Goal: Task Accomplishment & Management: Manage account settings

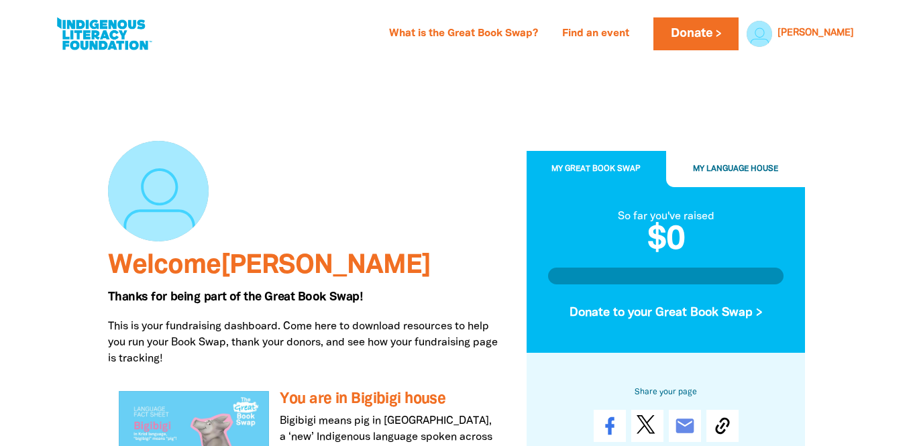
click at [641, 166] on button "My Great Book Swap" at bounding box center [595, 170] width 139 height 36
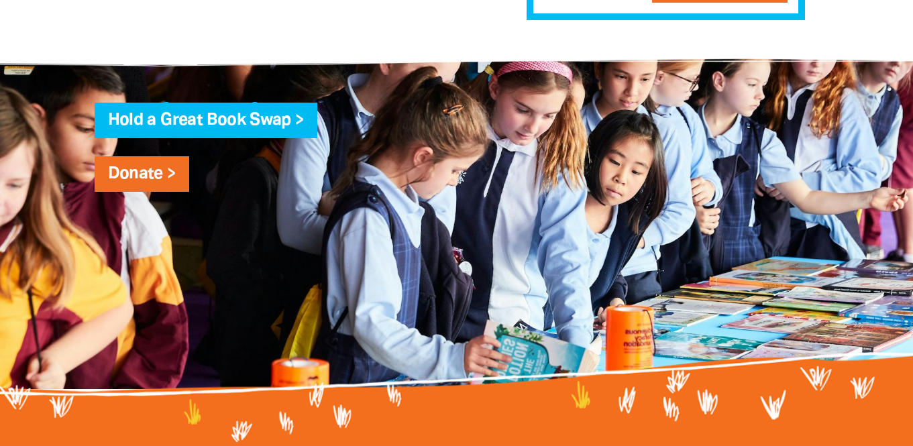
scroll to position [1688, 0]
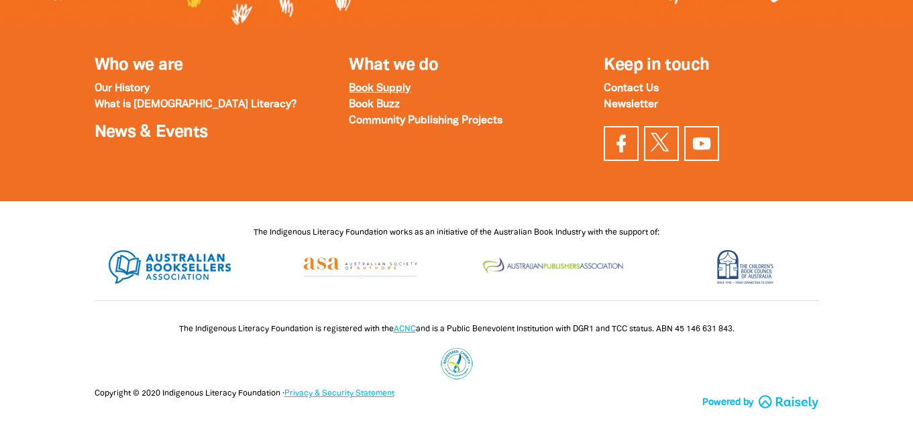
click at [401, 93] on strong "Book Supply" at bounding box center [380, 88] width 62 height 9
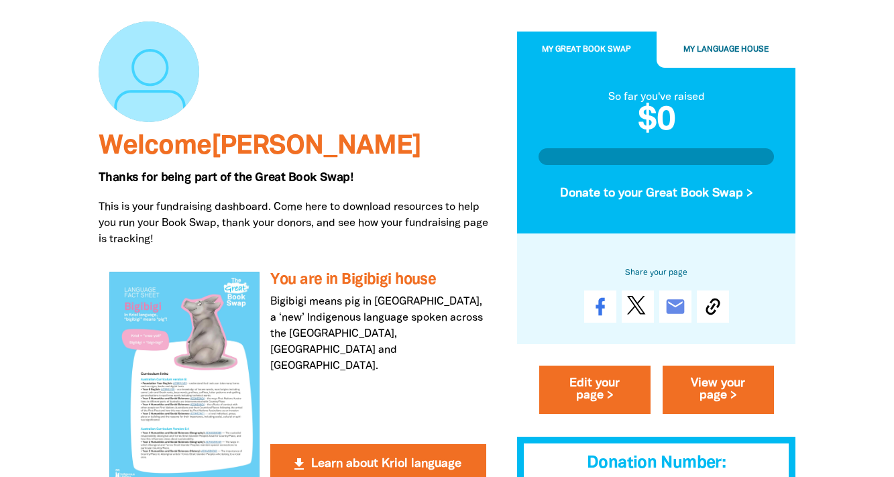
scroll to position [0, 0]
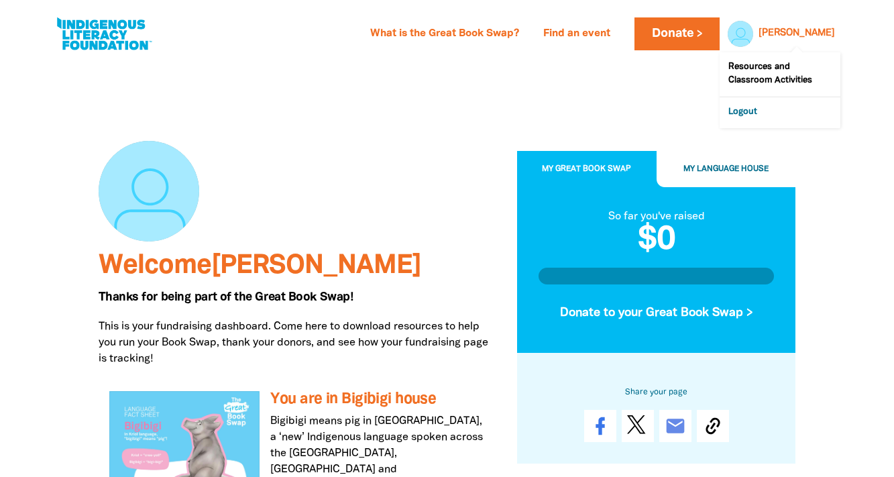
click at [749, 110] on link "Logout" at bounding box center [779, 112] width 121 height 31
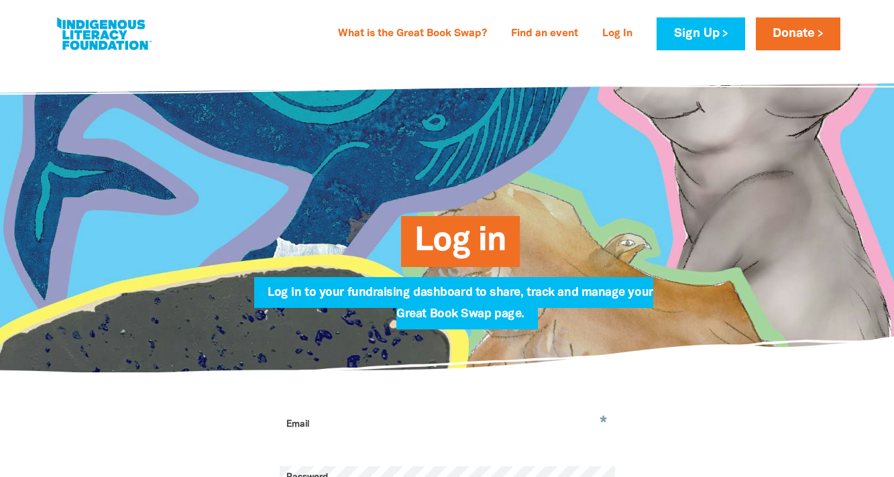
click at [465, 252] on span "Log in" at bounding box center [460, 246] width 92 height 41
click at [620, 36] on link "Log In" at bounding box center [617, 33] width 46 height 21
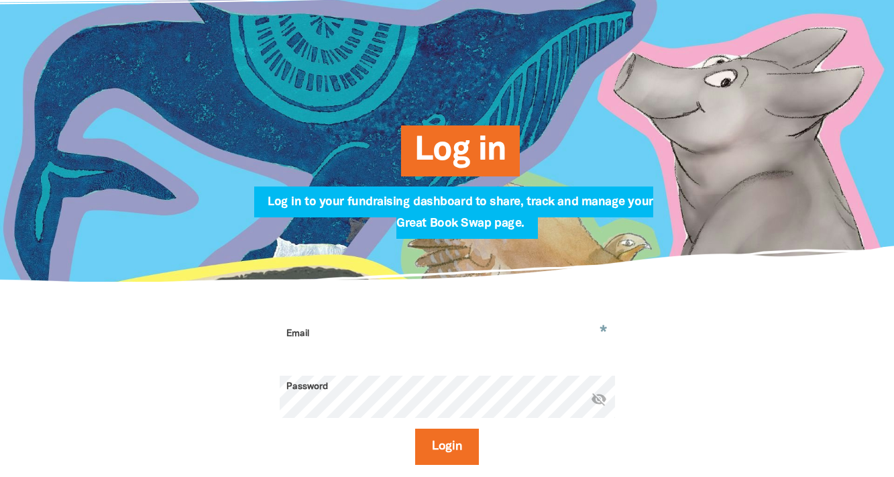
scroll to position [110, 0]
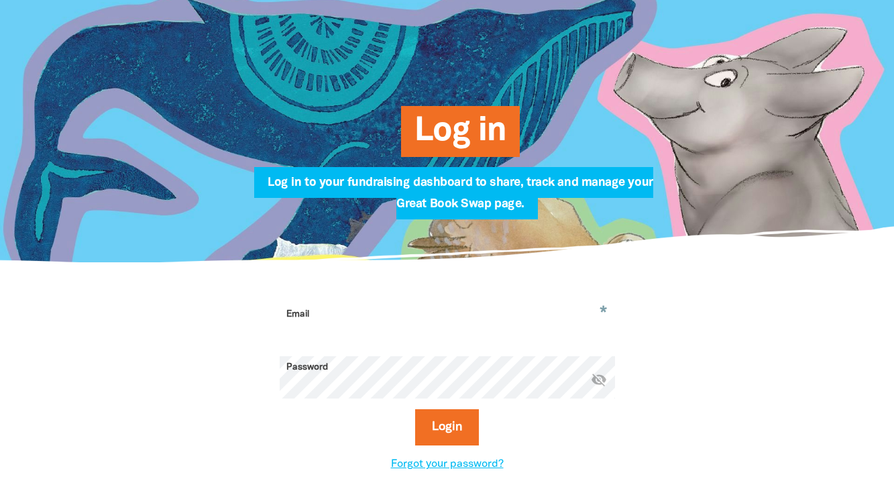
click at [349, 314] on input "Email" at bounding box center [447, 324] width 335 height 42
type input "[EMAIL_ADDRESS][DOMAIN_NAME]"
click at [597, 382] on icon "visibility_off" at bounding box center [599, 379] width 16 height 16
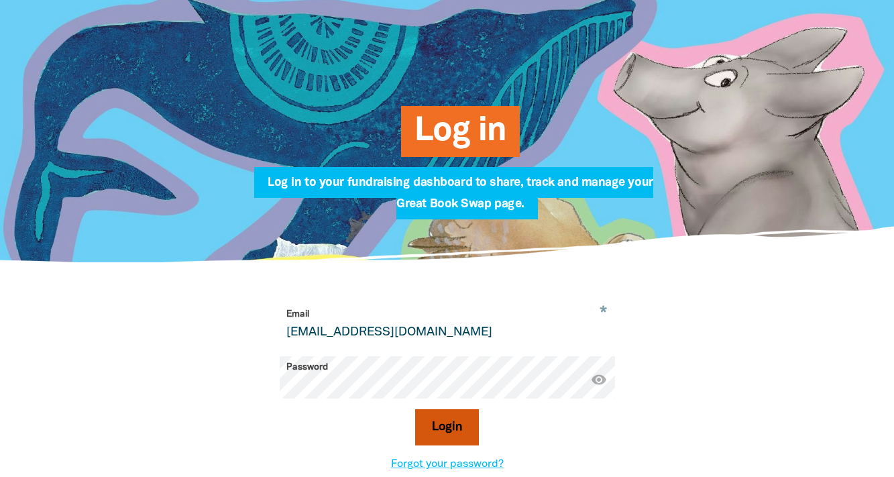
click at [447, 433] on button "Login" at bounding box center [447, 427] width 64 height 36
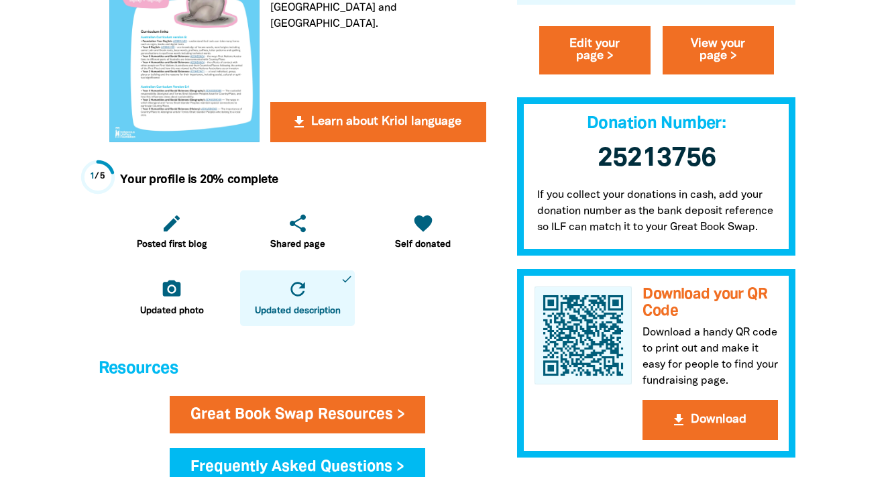
scroll to position [356, 0]
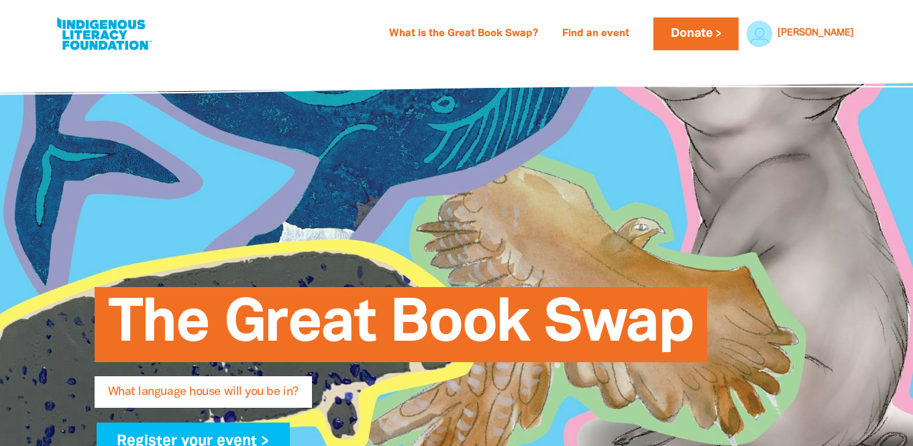
select select "primary-school"
click at [530, 36] on link "What is the Great Book Swap?" at bounding box center [463, 33] width 165 height 21
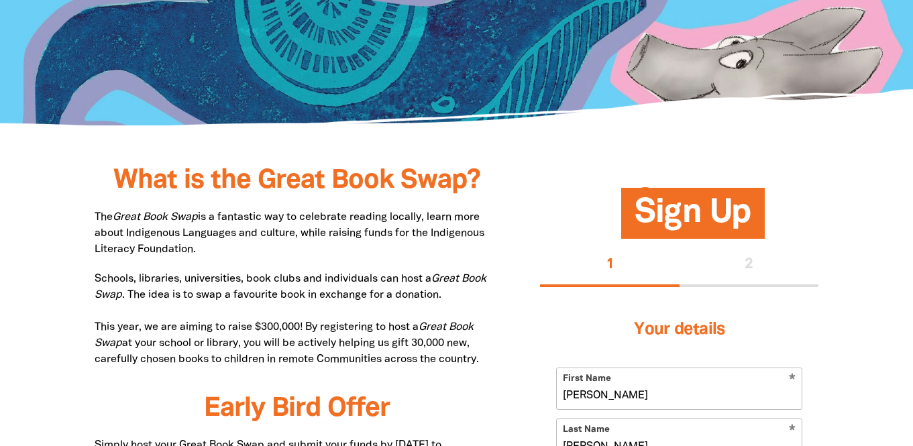
scroll to position [549, 0]
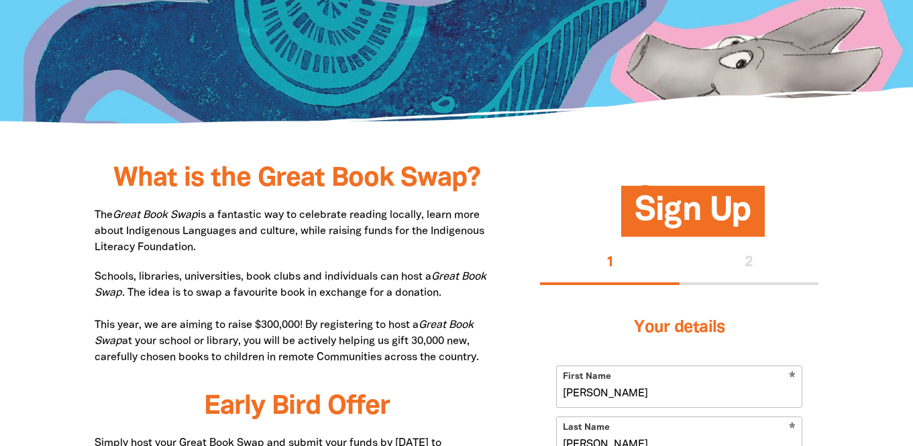
drag, startPoint x: 93, startPoint y: 211, endPoint x: 485, endPoint y: 361, distance: 419.6
copy div "The Great Book Swap is a fantastic way to celebrate reading locally, learn more…"
